Goal: Task Accomplishment & Management: Use online tool/utility

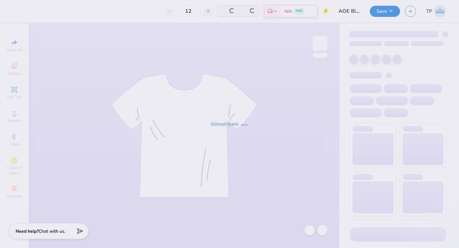
type input "54"
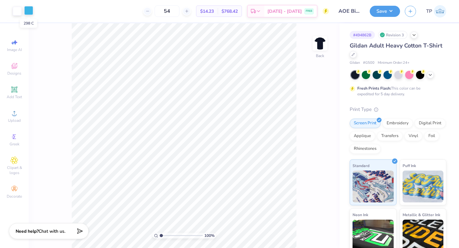
click at [30, 11] on div at bounding box center [28, 10] width 9 height 9
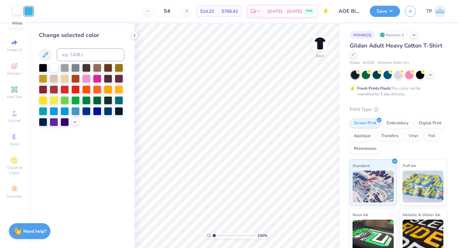
click at [16, 12] on div at bounding box center [17, 10] width 9 height 9
click at [70, 54] on input at bounding box center [91, 54] width 68 height 13
type input "298"
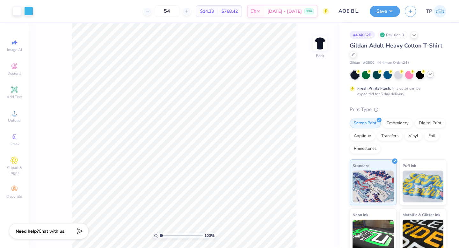
click at [429, 76] on div at bounding box center [430, 74] width 7 height 7
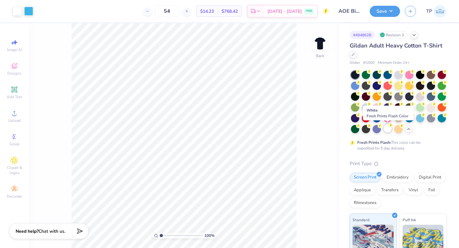
click at [390, 131] on div at bounding box center [387, 128] width 8 height 8
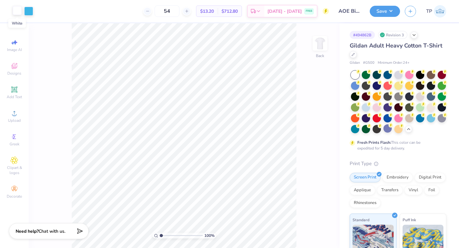
drag, startPoint x: 31, startPoint y: 9, endPoint x: 12, endPoint y: 9, distance: 18.5
click at [13, 9] on div at bounding box center [23, 11] width 20 height 9
click at [18, 12] on div at bounding box center [17, 10] width 9 height 9
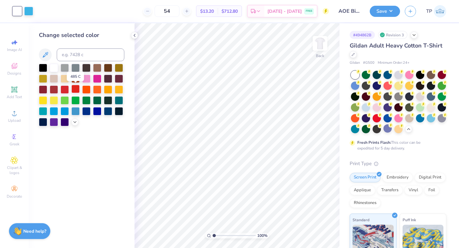
click at [75, 88] on div at bounding box center [75, 89] width 8 height 8
click at [77, 72] on div at bounding box center [81, 95] width 85 height 62
click at [64, 69] on div at bounding box center [65, 67] width 8 height 8
click at [98, 100] on div at bounding box center [97, 100] width 8 height 8
click at [85, 99] on div at bounding box center [86, 100] width 8 height 8
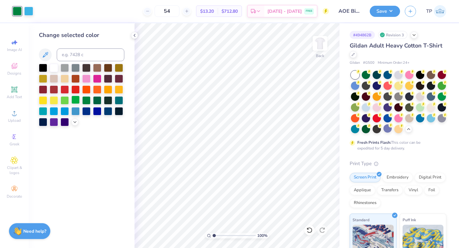
click at [78, 100] on div at bounding box center [75, 100] width 8 height 8
click at [78, 113] on div at bounding box center [75, 110] width 8 height 8
click at [83, 113] on div at bounding box center [86, 110] width 8 height 8
click at [96, 111] on div at bounding box center [97, 110] width 8 height 8
click at [71, 111] on div at bounding box center [75, 110] width 8 height 8
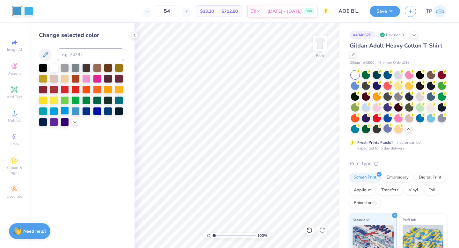
click at [65, 111] on div at bounding box center [65, 110] width 8 height 8
click at [52, 112] on div at bounding box center [54, 110] width 8 height 8
click at [41, 112] on div at bounding box center [43, 110] width 8 height 8
click at [67, 113] on div at bounding box center [65, 110] width 8 height 8
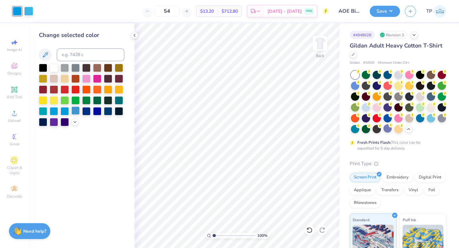
click at [78, 112] on div at bounding box center [75, 110] width 8 height 8
click at [89, 112] on div at bounding box center [86, 110] width 8 height 8
click at [95, 113] on div at bounding box center [97, 110] width 8 height 8
click at [97, 113] on div at bounding box center [97, 110] width 8 height 8
click at [106, 113] on div at bounding box center [108, 110] width 8 height 8
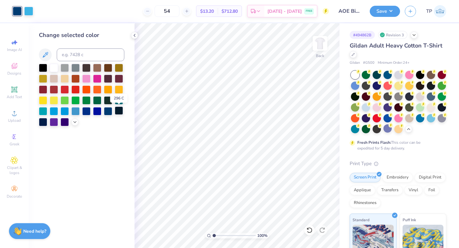
click at [119, 109] on div at bounding box center [119, 110] width 8 height 8
click at [90, 108] on div at bounding box center [86, 110] width 8 height 8
click at [373, 14] on button "Save" at bounding box center [385, 10] width 30 height 11
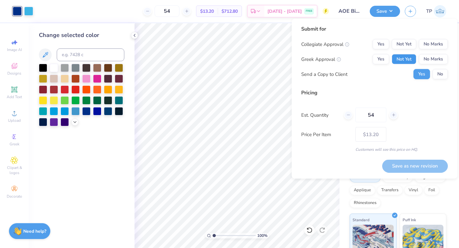
click at [397, 59] on button "Not Yet" at bounding box center [404, 59] width 25 height 10
click at [403, 47] on button "Not Yet" at bounding box center [404, 44] width 25 height 10
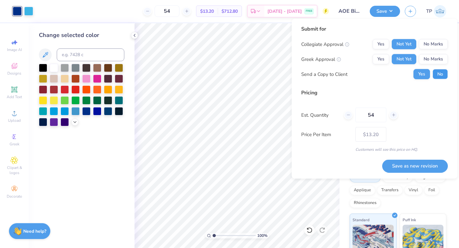
click at [439, 79] on button "No" at bounding box center [440, 74] width 15 height 10
click at [403, 165] on button "Save as new revision" at bounding box center [415, 165] width 66 height 13
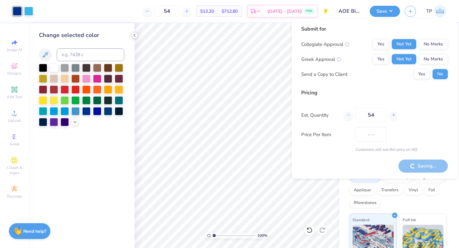
type input "$13.20"
